Goal: Task Accomplishment & Management: Manage account settings

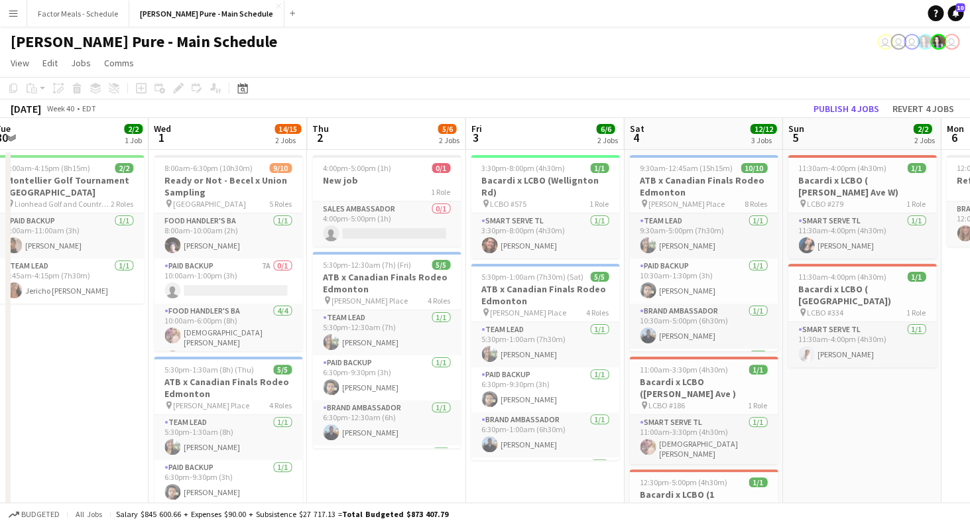
drag, startPoint x: 792, startPoint y: 214, endPoint x: 505, endPoint y: 219, distance: 287.1
click at [505, 219] on app-calendar-viewport "Fri 26 2/2 2 Jobs Sat 27 4/4 4 Jobs Sun 28 5/5 5 Jobs Mon 29 13/16 3 Jobs Tue 3…" at bounding box center [485, 469] width 970 height 703
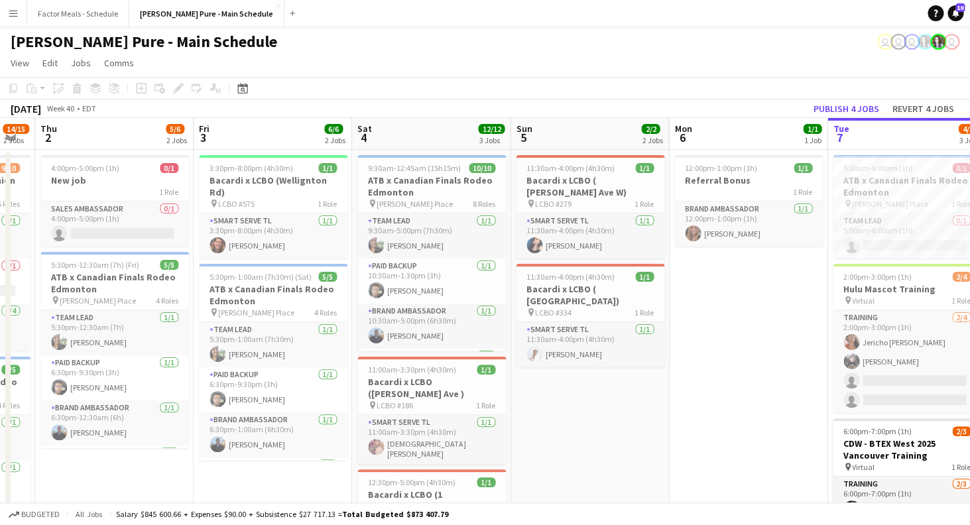
scroll to position [0, 619]
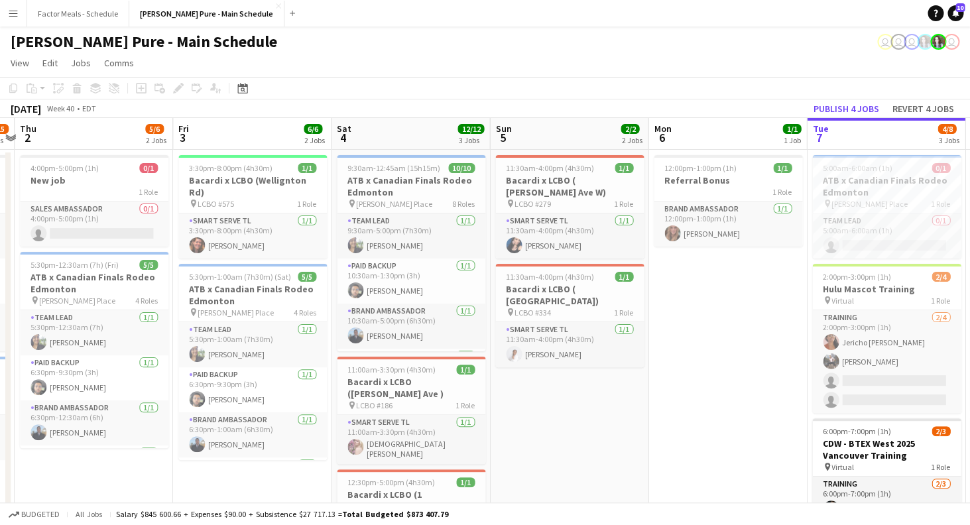
drag, startPoint x: 790, startPoint y: 256, endPoint x: 499, endPoint y: 251, distance: 291.8
click at [499, 251] on app-calendar-viewport "Sun 28 5/5 5 Jobs Mon 29 13/16 3 Jobs Tue 30 2/2 1 Job Wed 1 14/15 2 Jobs Thu 2…" at bounding box center [485, 469] width 970 height 703
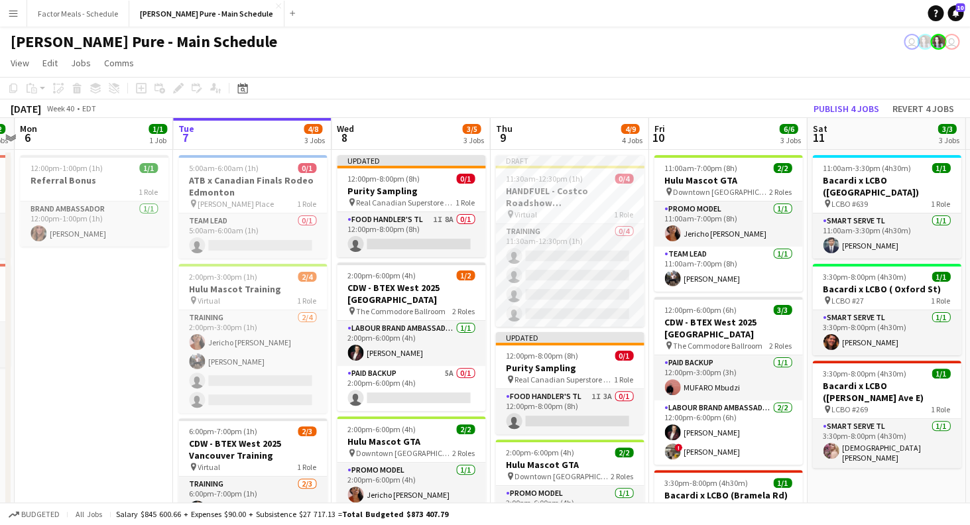
scroll to position [0, 359]
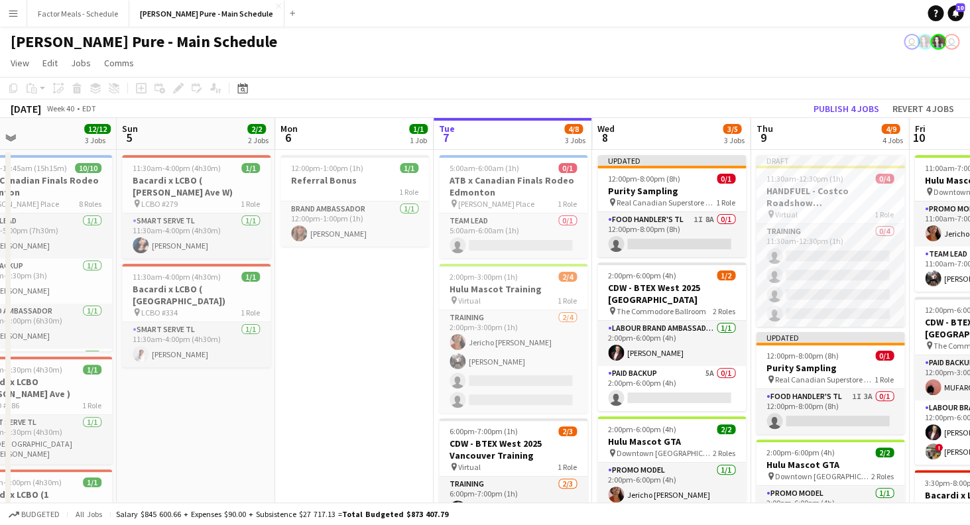
drag, startPoint x: 697, startPoint y: 218, endPoint x: 324, endPoint y: 206, distance: 373.5
click at [324, 206] on app-calendar-viewport "Thu 2 5/6 2 Jobs Fri 3 6/6 2 Jobs Sat 4 12/12 3 Jobs Sun 5 2/2 2 Jobs Mon 6 1/1…" at bounding box center [485, 469] width 970 height 703
click at [663, 164] on div "Updated" at bounding box center [671, 160] width 149 height 11
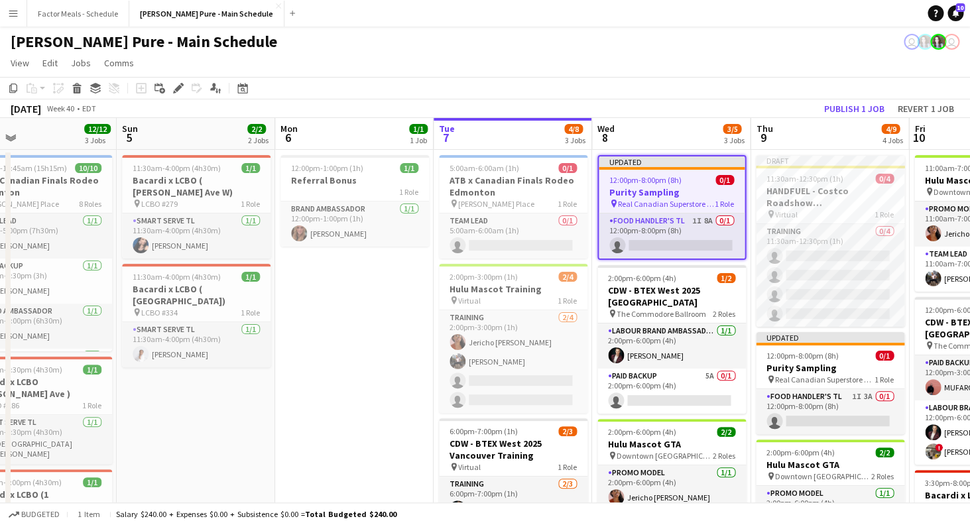
click at [650, 202] on span "Real Canadian Superstore 1520" at bounding box center [666, 204] width 97 height 10
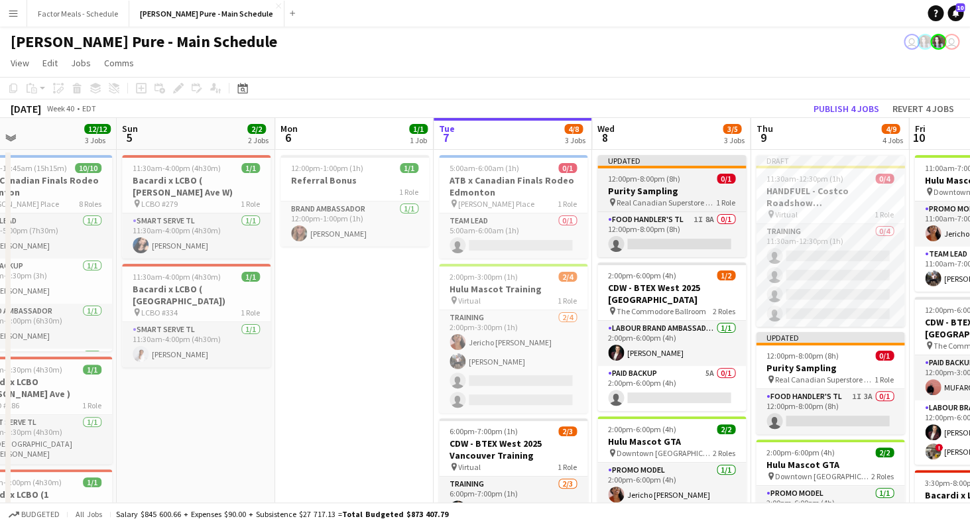
click at [690, 161] on div "Updated" at bounding box center [671, 160] width 149 height 11
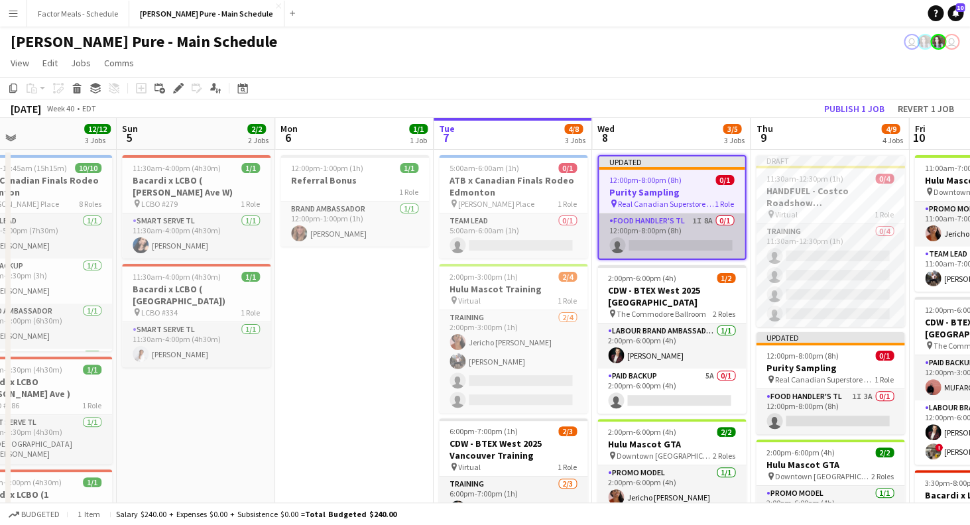
click at [669, 231] on app-card-role "Food Handler's TL 1I 8A 0/1 12:00pm-8:00pm (8h) single-neutral-actions" at bounding box center [672, 235] width 146 height 45
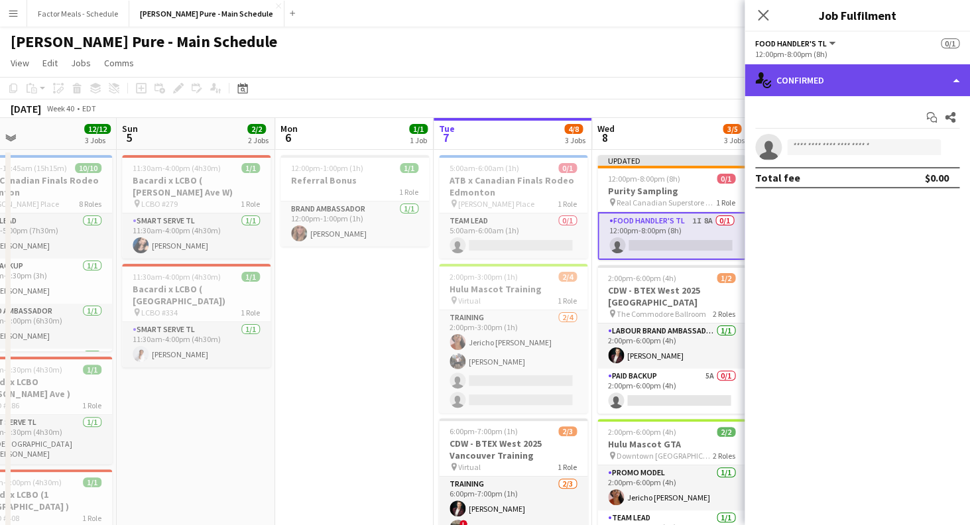
click at [788, 82] on div "single-neutral-actions-check-2 Confirmed" at bounding box center [857, 80] width 225 height 32
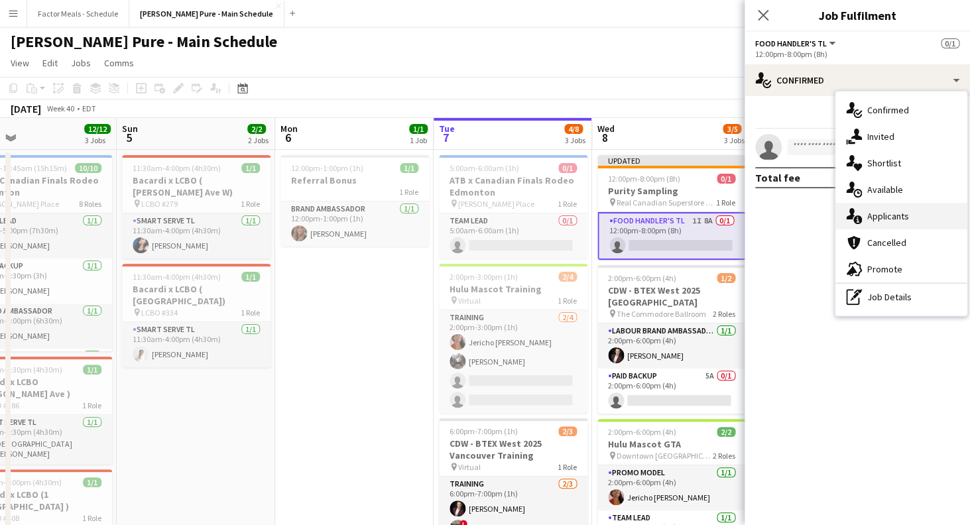
click at [871, 217] on span "Applicants" at bounding box center [888, 216] width 42 height 12
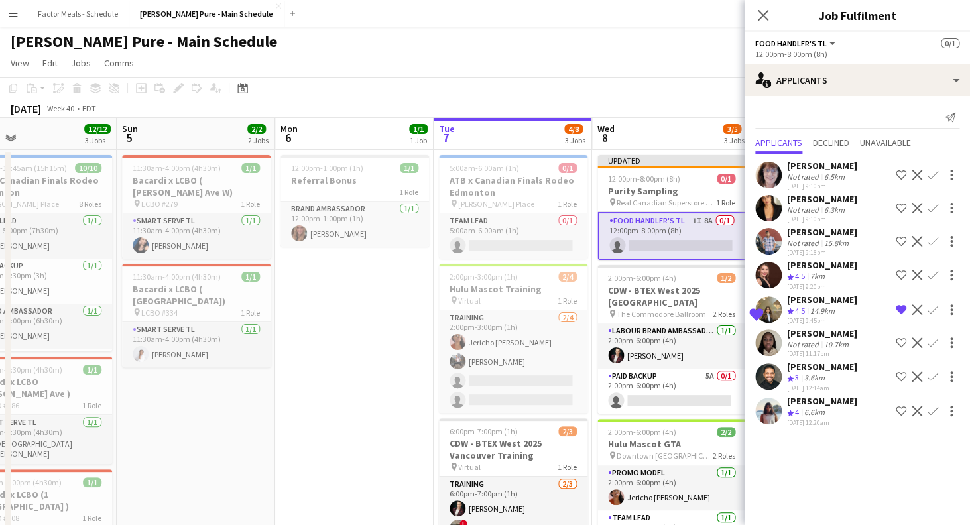
click at [760, 17] on icon at bounding box center [763, 15] width 11 height 11
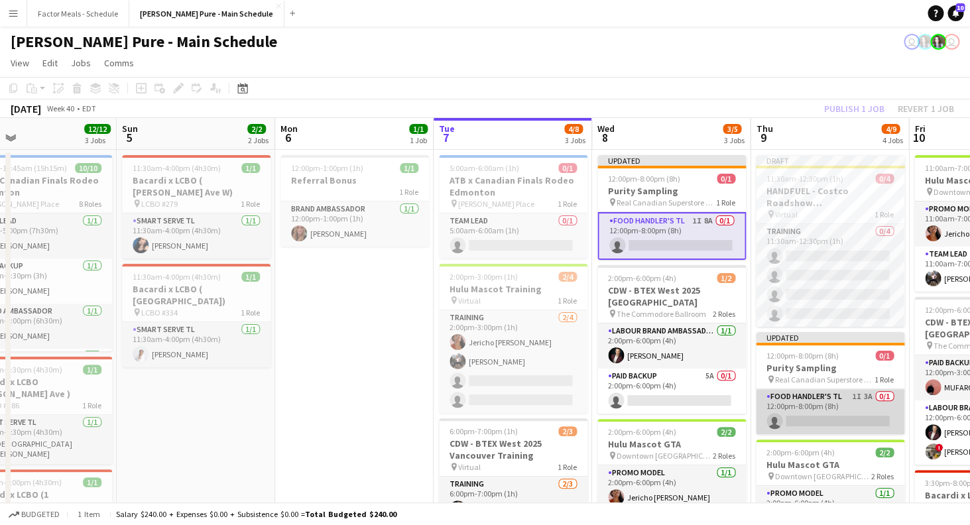
click at [788, 402] on app-card-role "Food Handler's TL 1I 3A 0/1 12:00pm-8:00pm (8h) single-neutral-actions" at bounding box center [830, 411] width 149 height 45
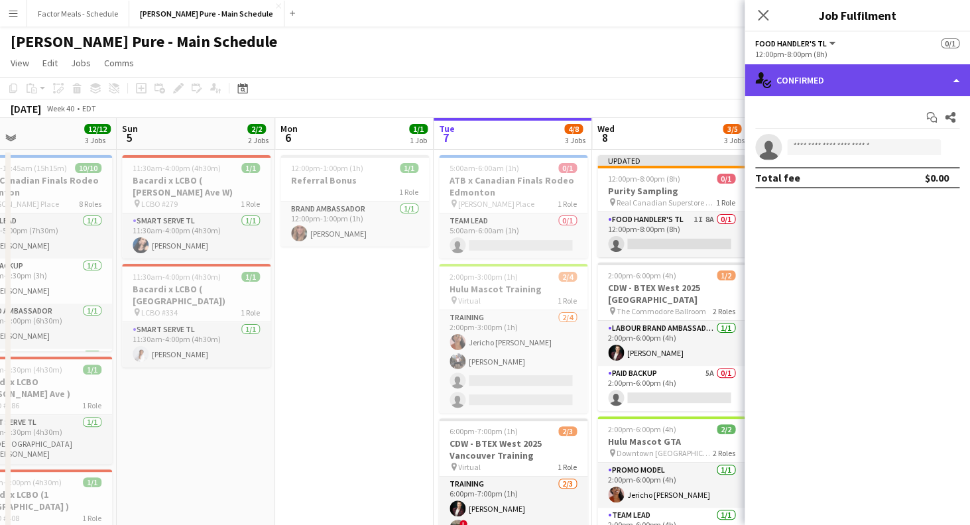
click at [800, 89] on div "single-neutral-actions-check-2 Confirmed" at bounding box center [857, 80] width 225 height 32
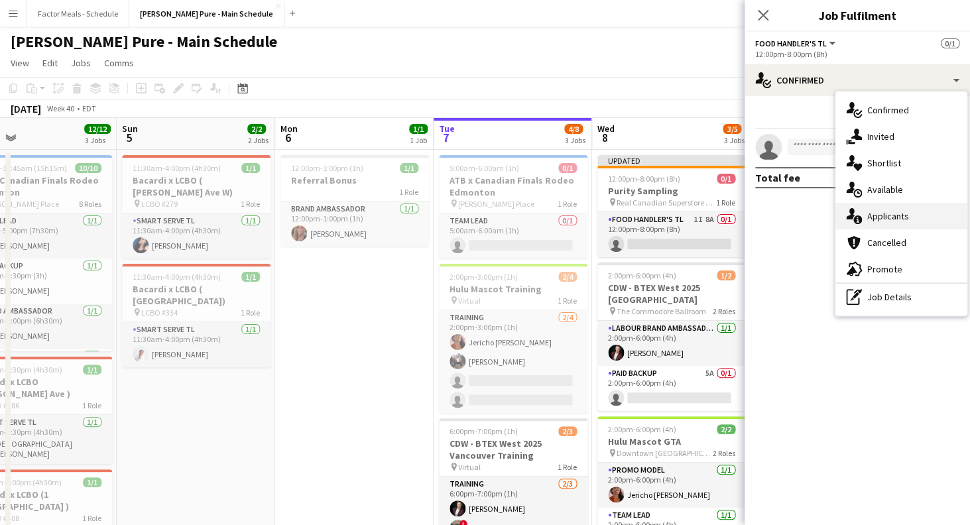
click at [851, 219] on icon at bounding box center [850, 213] width 9 height 11
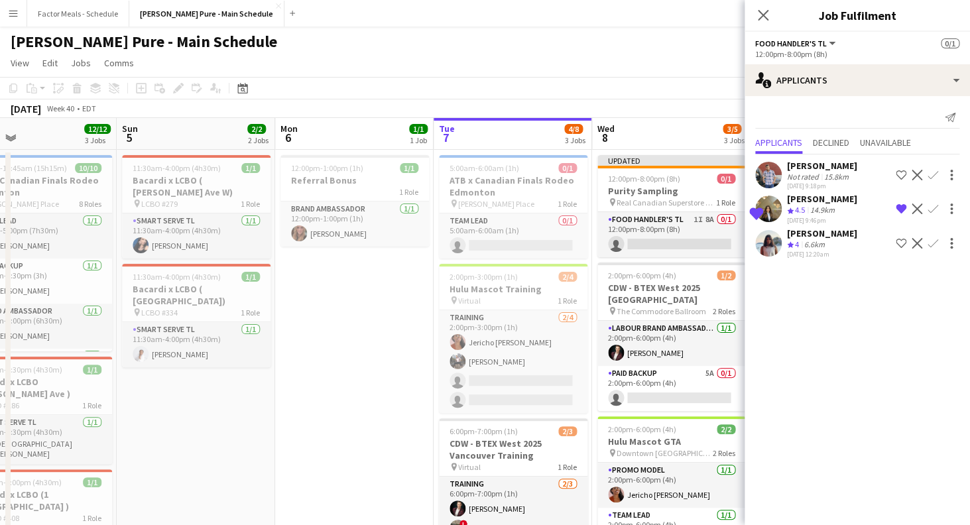
click at [659, 78] on app-toolbar "Copy Paste Paste Command V Paste with crew Command Shift V Paste linked Job Del…" at bounding box center [485, 88] width 970 height 23
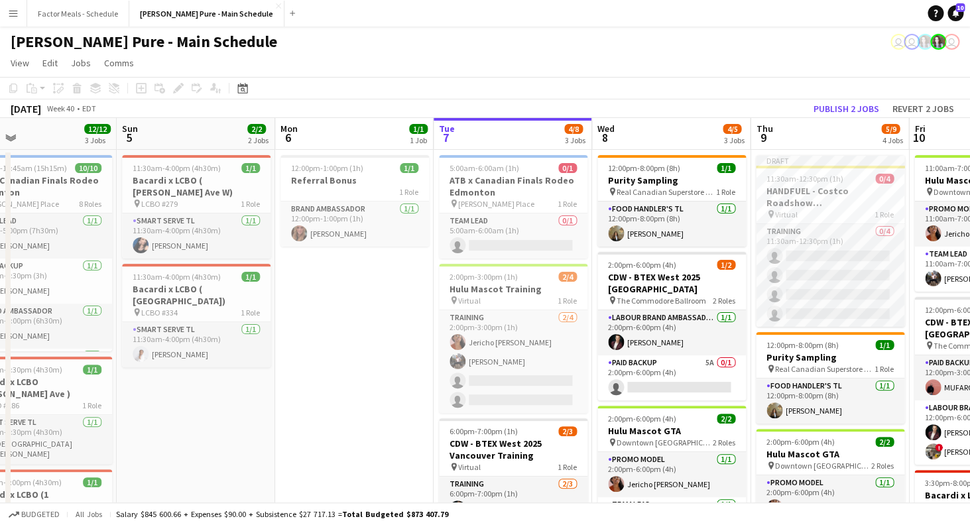
click at [17, 14] on app-icon "Menu" at bounding box center [13, 13] width 11 height 11
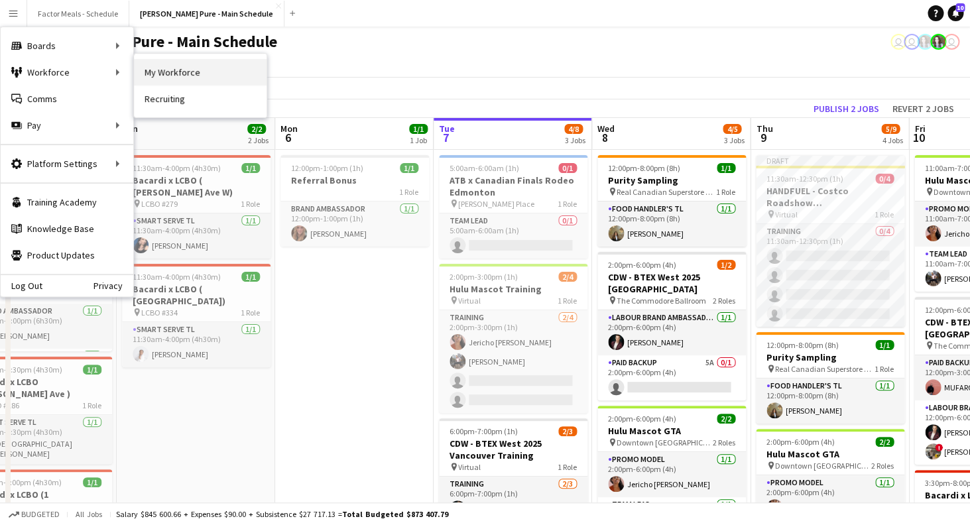
click at [158, 68] on link "My Workforce" at bounding box center [200, 72] width 133 height 27
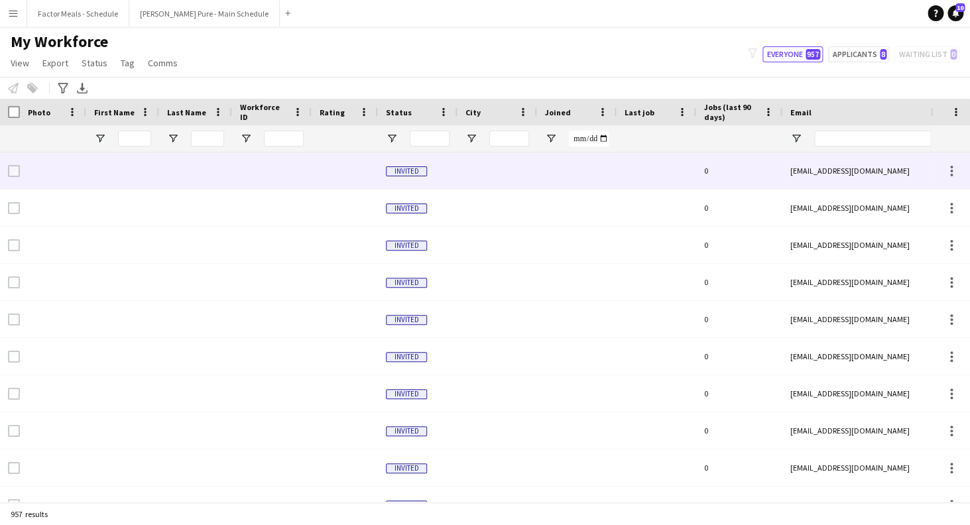
type input "**********"
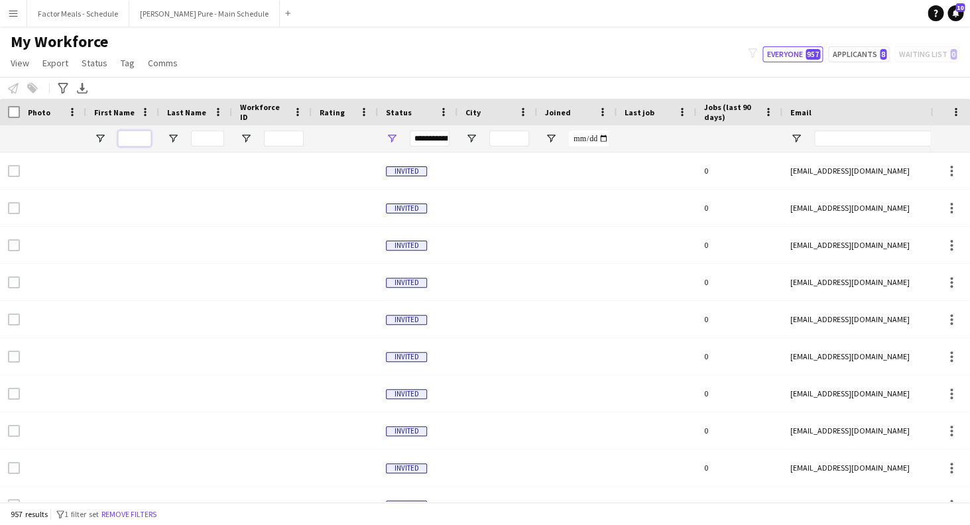
click at [138, 135] on input "First Name Filter Input" at bounding box center [134, 139] width 33 height 16
type input "*****"
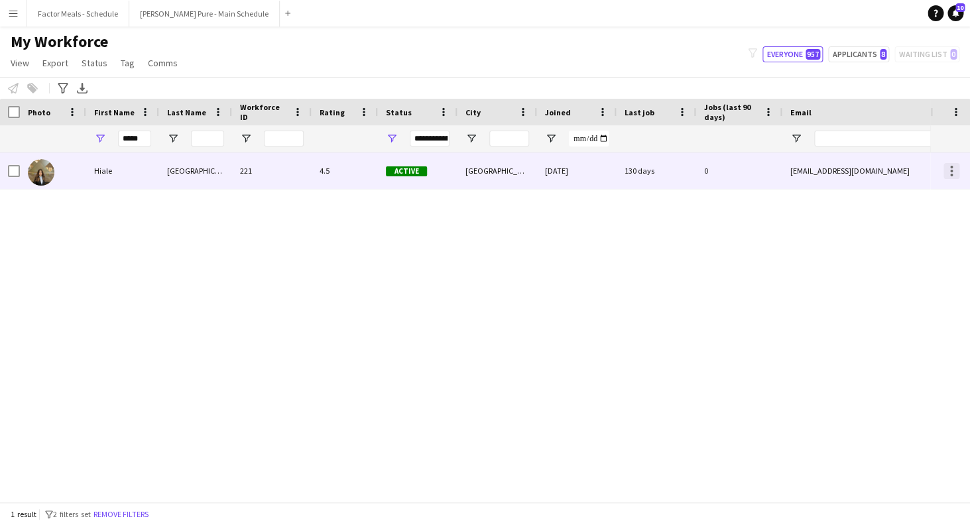
click at [949, 170] on div at bounding box center [951, 171] width 16 height 16
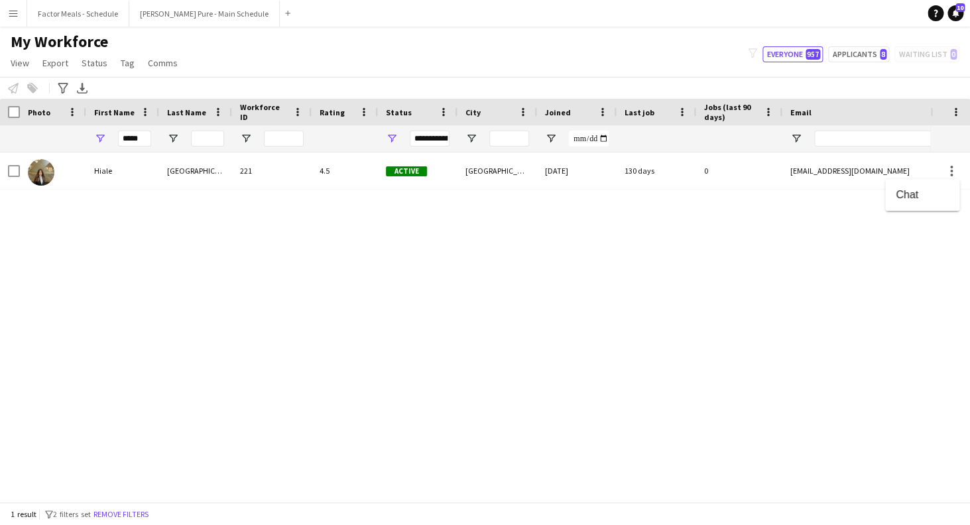
click at [9, 172] on div at bounding box center [485, 262] width 970 height 525
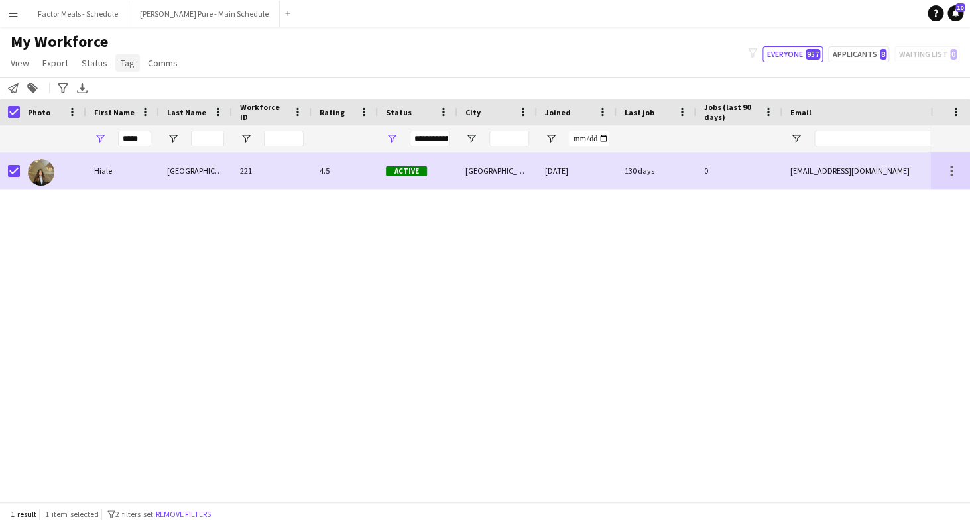
click at [126, 62] on span "Tag" at bounding box center [128, 63] width 14 height 12
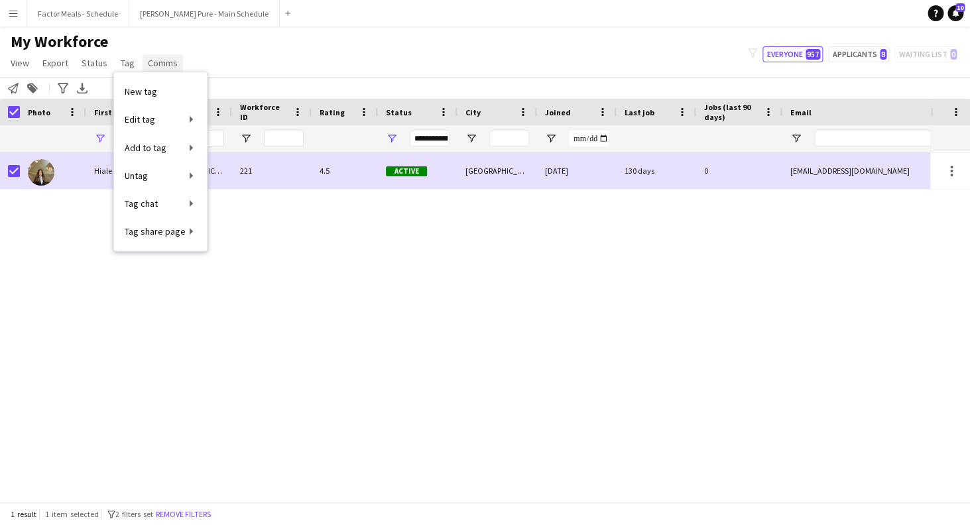
click at [158, 60] on span "Comms" at bounding box center [163, 63] width 30 height 12
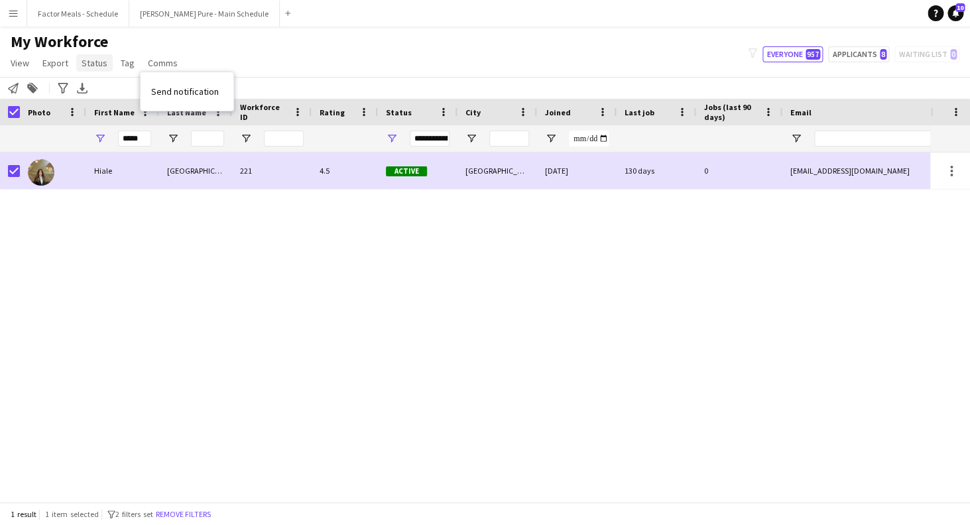
click at [93, 61] on span "Status" at bounding box center [95, 63] width 26 height 12
click at [55, 64] on span "Export" at bounding box center [55, 63] width 26 height 12
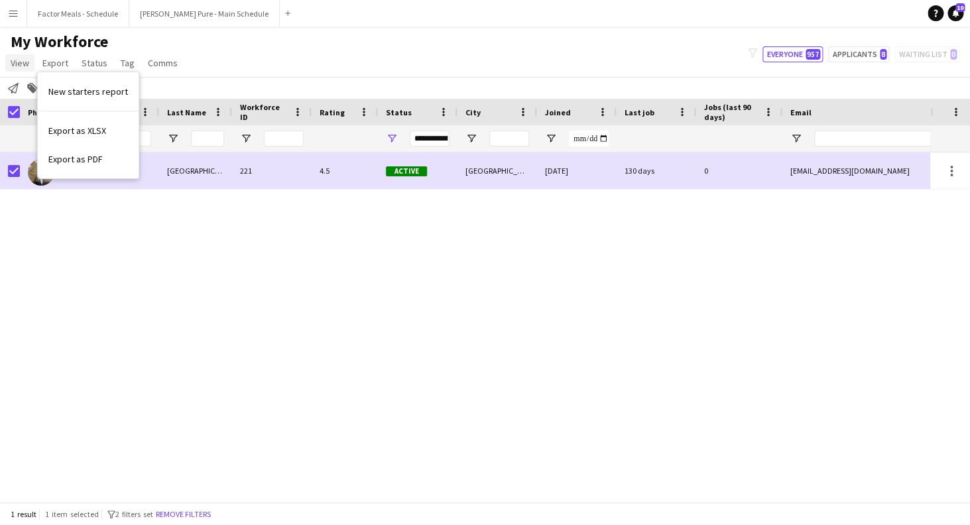
click at [16, 66] on span "View" at bounding box center [20, 63] width 19 height 12
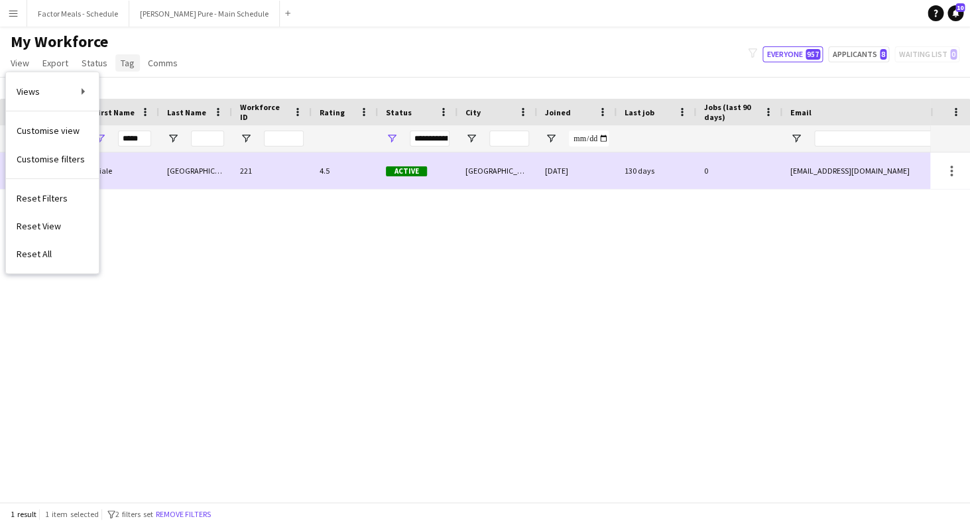
click at [121, 62] on span "Tag" at bounding box center [128, 63] width 14 height 12
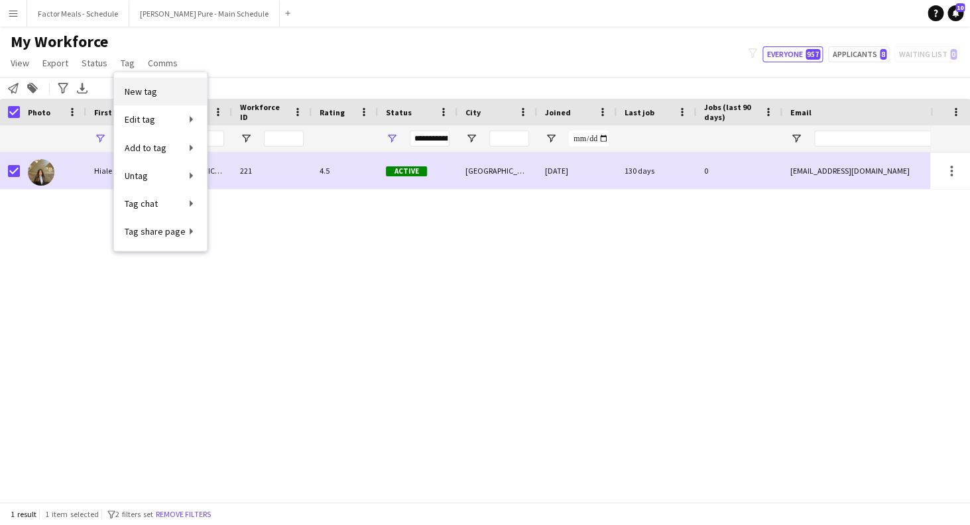
click at [147, 95] on span "New tag" at bounding box center [141, 92] width 32 height 12
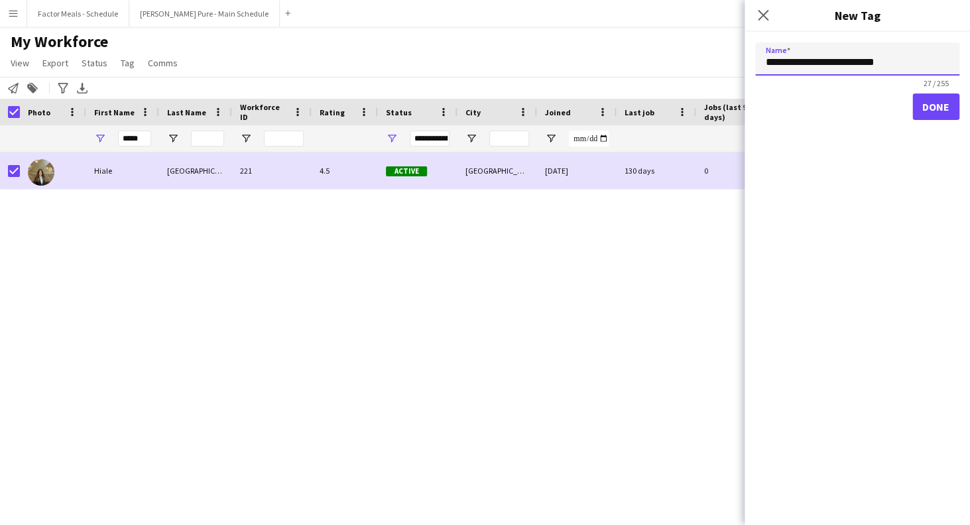
type input "**********"
click at [941, 105] on button "Done" at bounding box center [935, 106] width 47 height 27
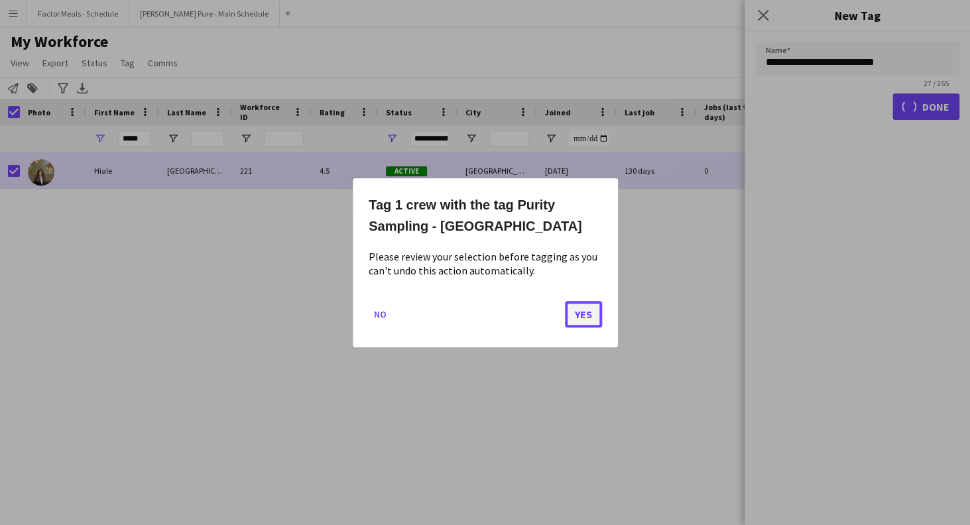
click at [568, 320] on button "Yes" at bounding box center [583, 313] width 37 height 27
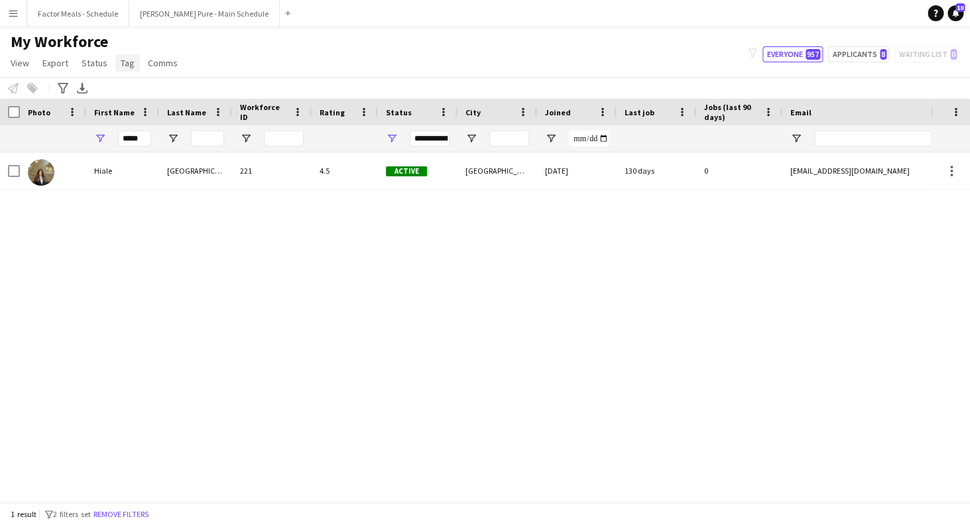
click at [127, 64] on span "Tag" at bounding box center [128, 63] width 14 height 12
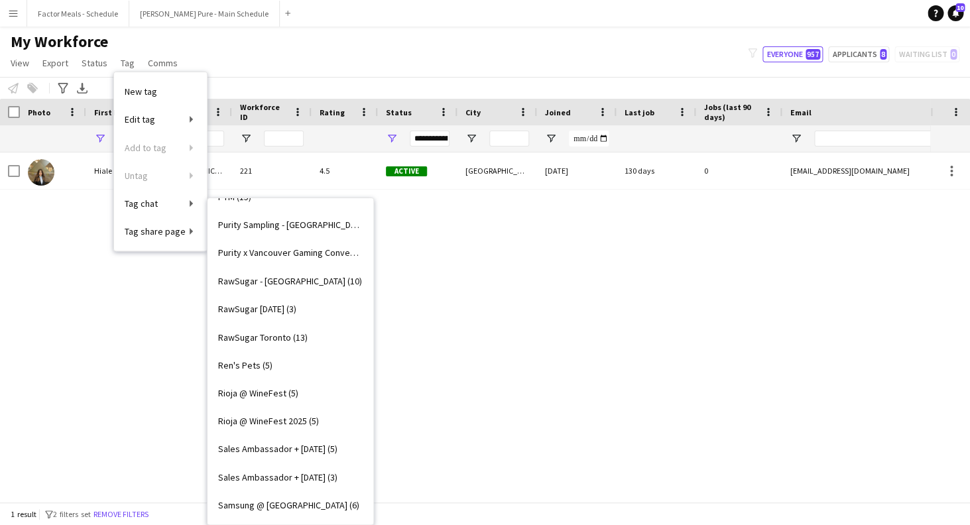
scroll to position [2850, 0]
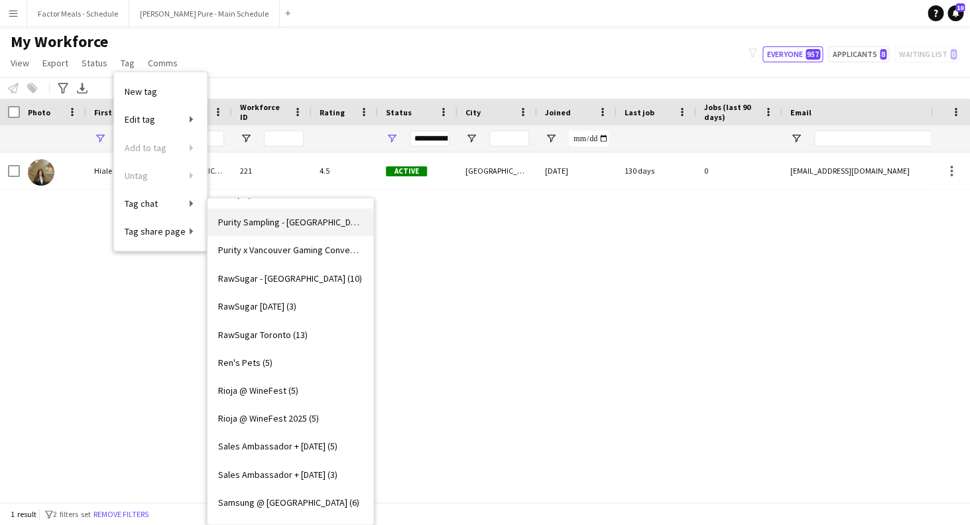
click at [270, 217] on span "Purity Sampling - Vancouver (1)" at bounding box center [290, 222] width 145 height 12
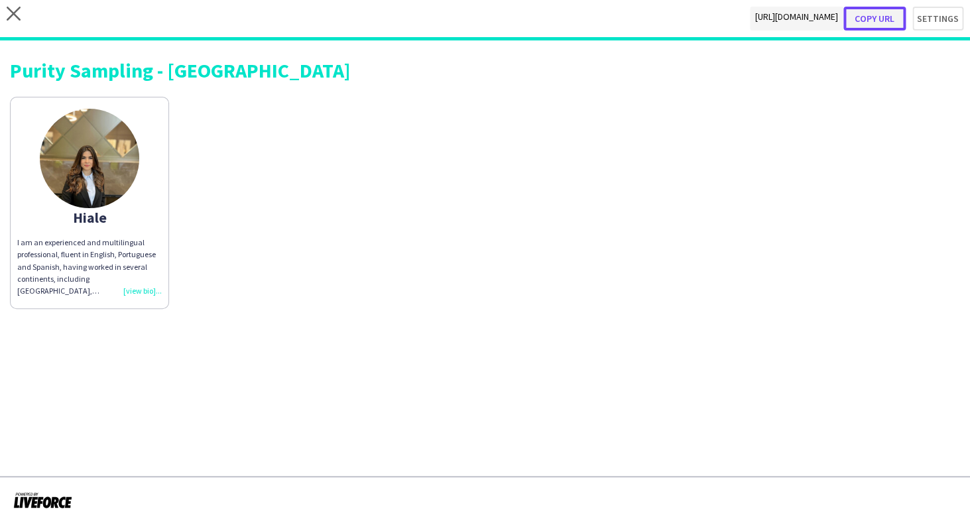
click at [887, 19] on button "Copy url" at bounding box center [874, 19] width 62 height 24
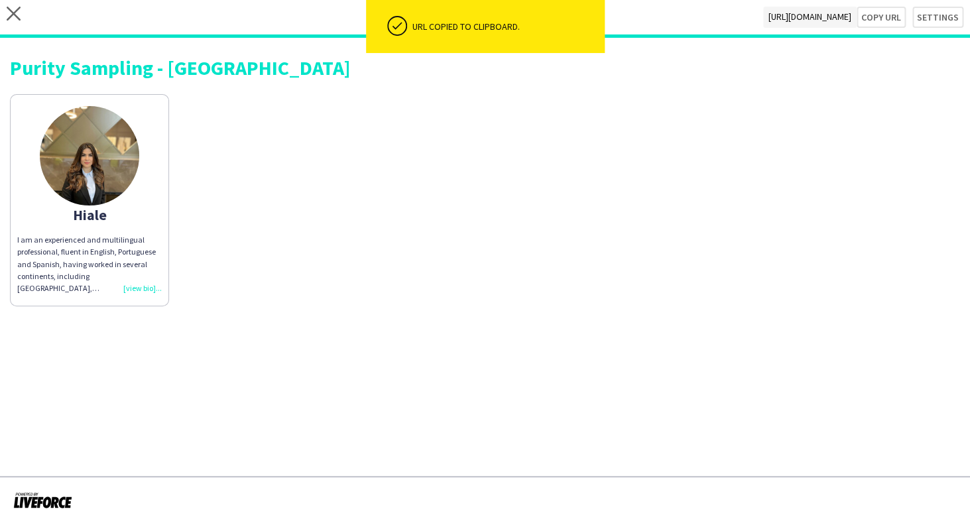
scroll to position [24, 0]
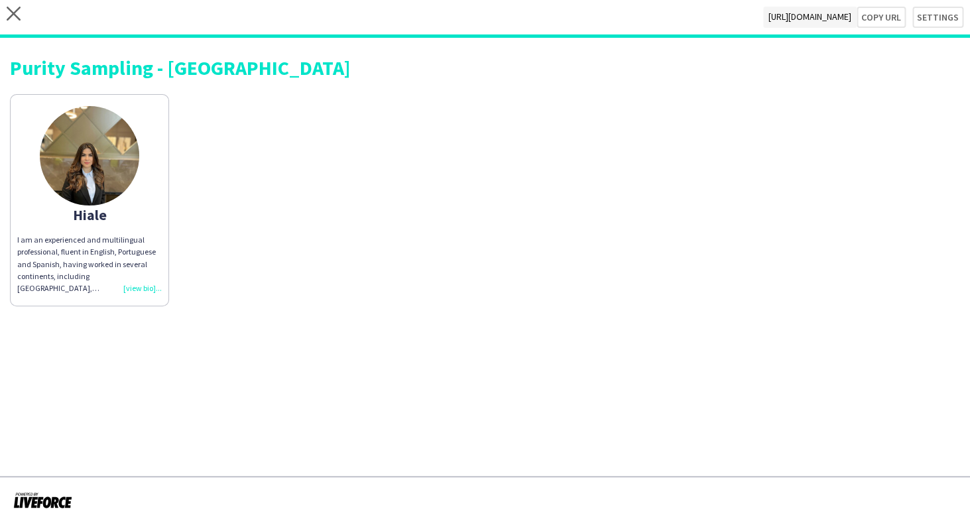
click at [84, 248] on div "I am an experienced and multilingual professional, fluent in English, Portugues…" at bounding box center [89, 264] width 145 height 60
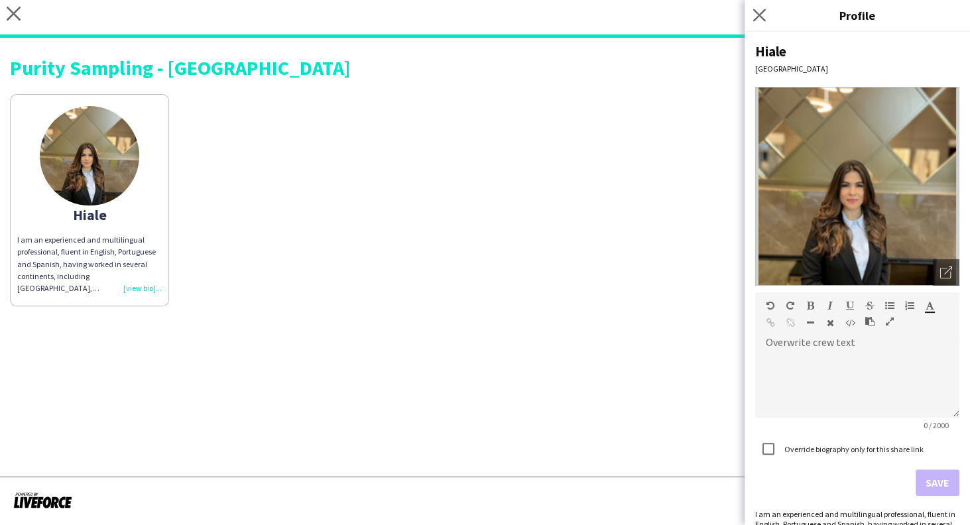
click at [757, 7] on app-icon "Close pop-in" at bounding box center [759, 15] width 19 height 19
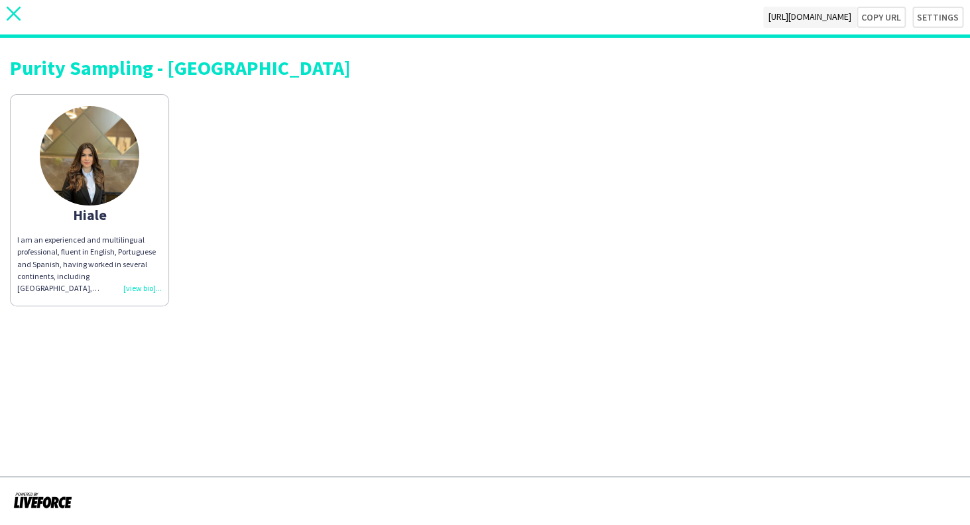
click at [19, 15] on icon "close" at bounding box center [14, 14] width 14 height 14
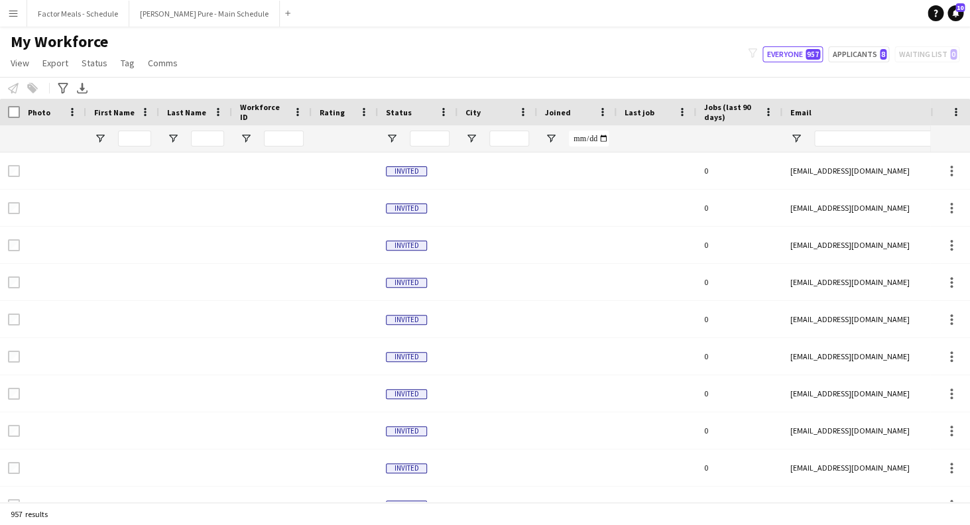
type input "*****"
type input "**********"
